Goal: Task Accomplishment & Management: Complete application form

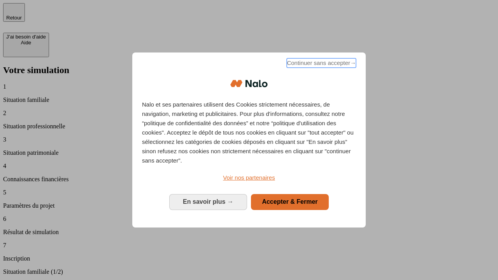
click at [320, 64] on span "Continuer sans accepter →" at bounding box center [321, 62] width 69 height 9
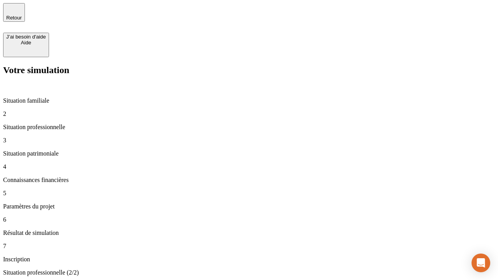
type input "30 000"
type input "40 000"
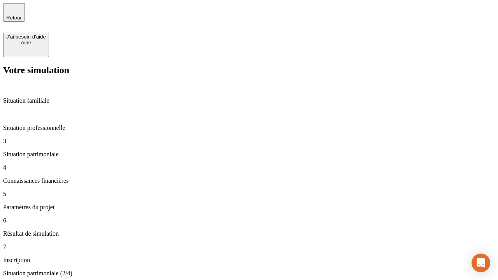
type input "1 100"
type input "20"
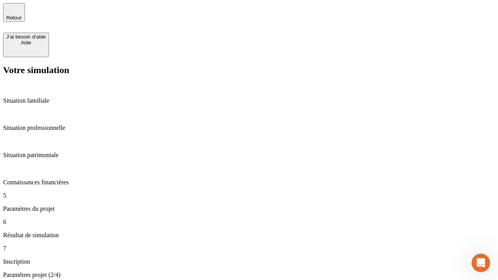
type input "40"
type input "62"
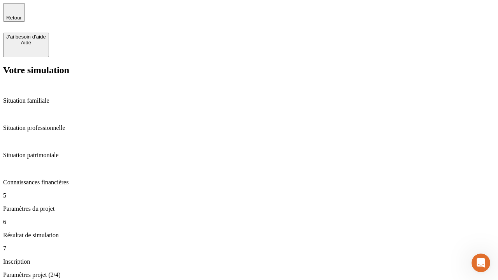
type input "50 000"
type input "640"
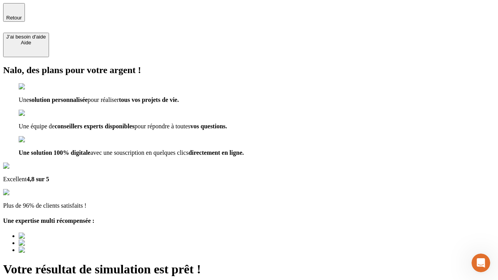
type input "[EMAIL_ADDRESS][DOMAIN_NAME]"
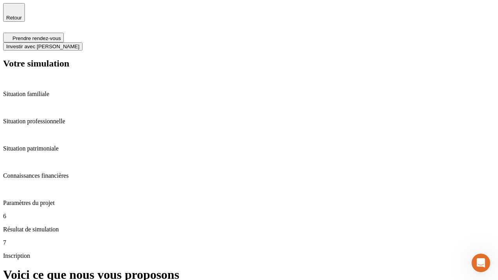
click at [79, 44] on span "Investir avec [PERSON_NAME]" at bounding box center [42, 47] width 73 height 6
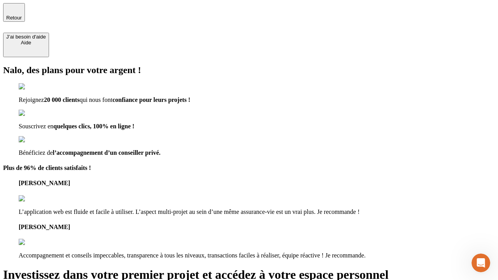
type input "[EMAIL_ADDRESS][DOMAIN_NAME]"
